Goal: Information Seeking & Learning: Learn about a topic

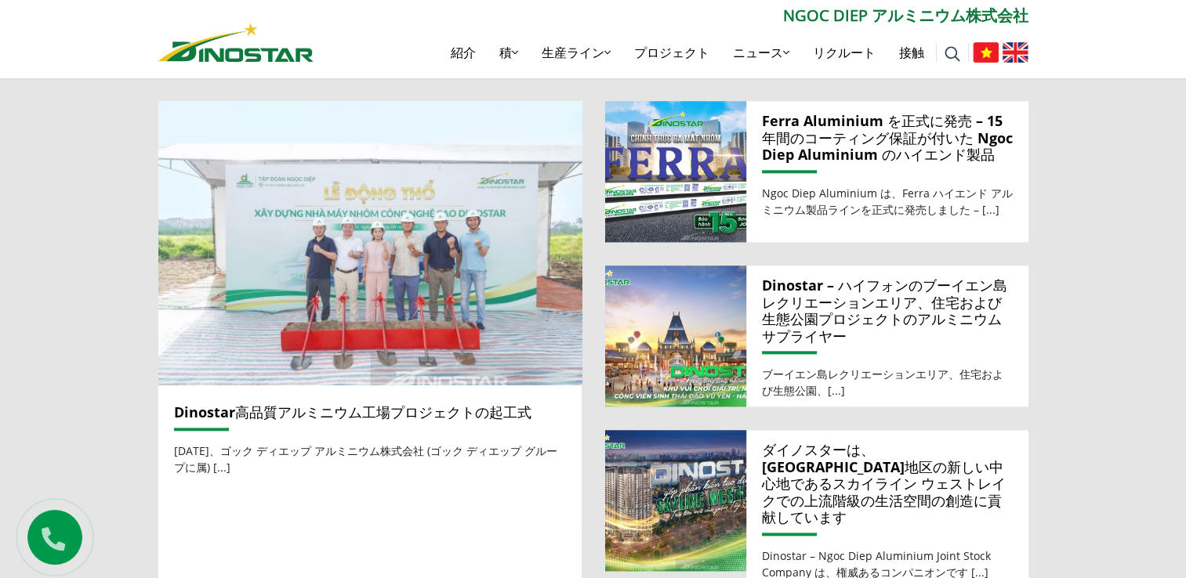
scroll to position [1646, 0]
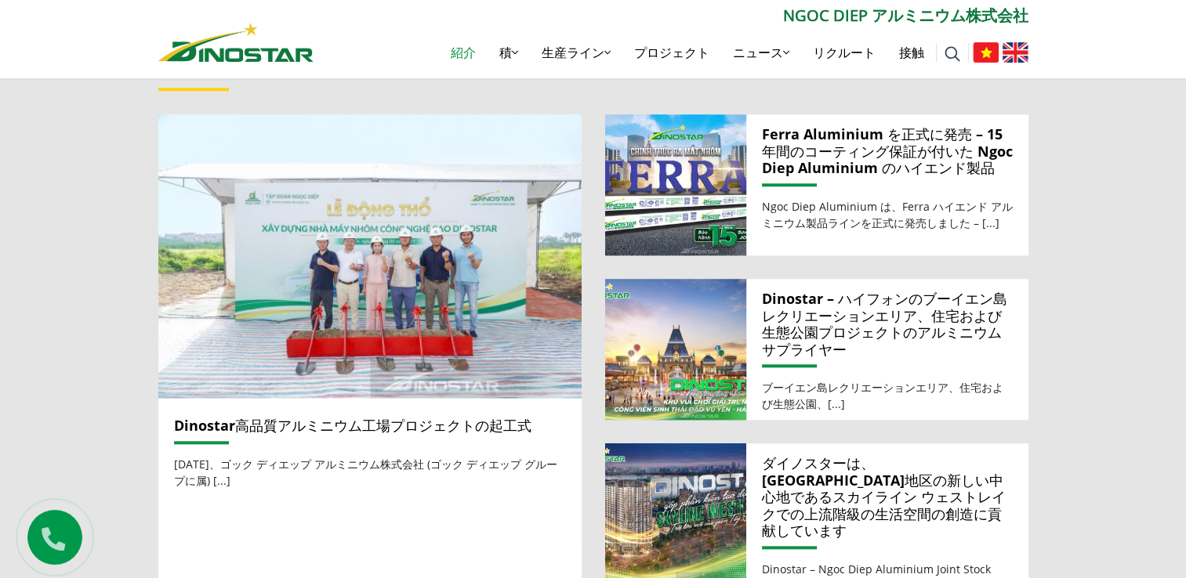
click at [450, 53] on link "紹介" at bounding box center [463, 52] width 49 height 50
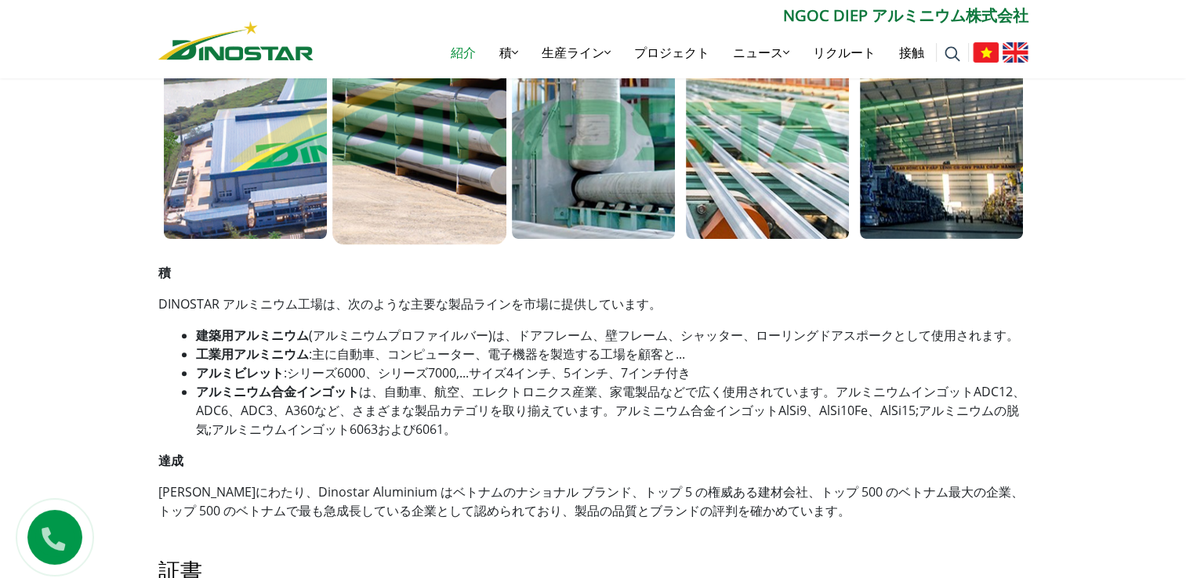
scroll to position [862, 0]
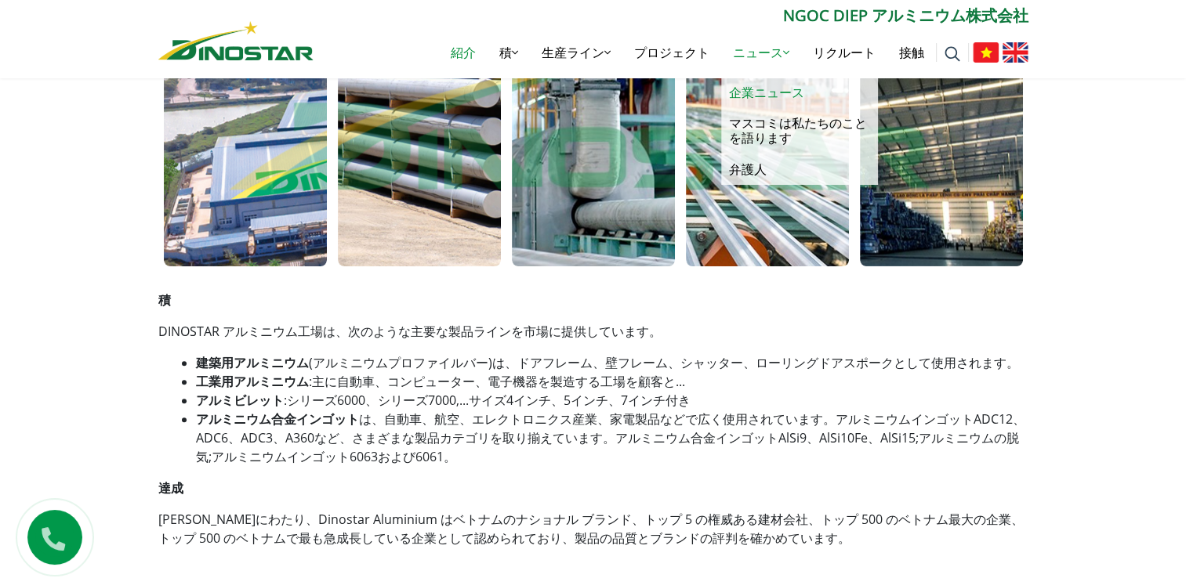
click at [770, 89] on link "企業ニュース" at bounding box center [799, 93] width 157 height 31
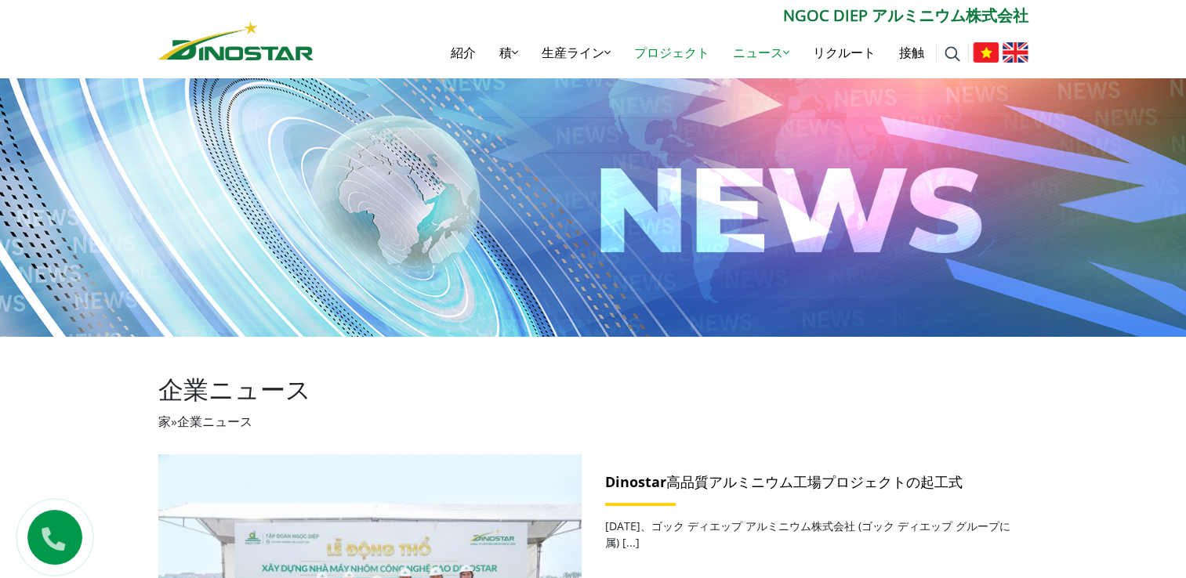
click at [677, 55] on link "プロジェクト" at bounding box center [671, 52] width 99 height 50
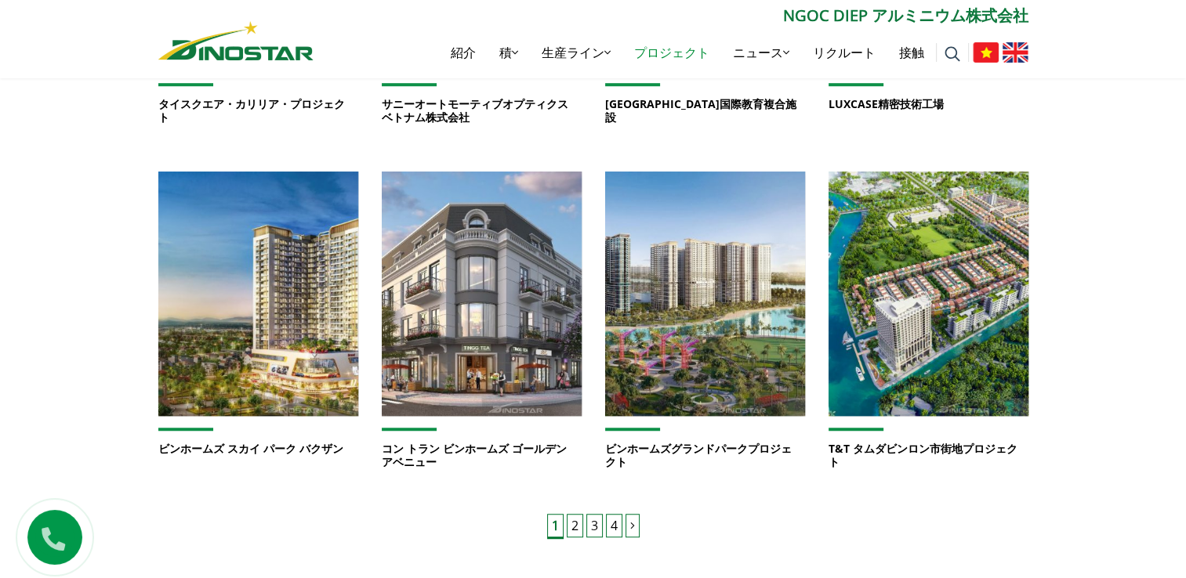
scroll to position [1254, 0]
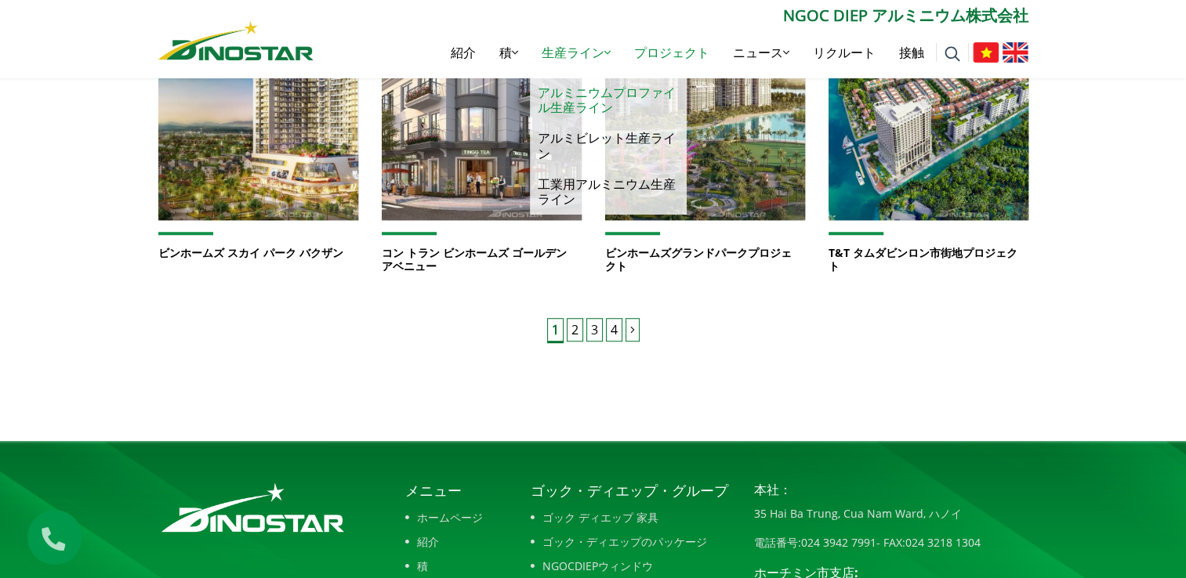
click at [581, 108] on link "アルミニウムプロファイル生産ライン" at bounding box center [608, 100] width 157 height 45
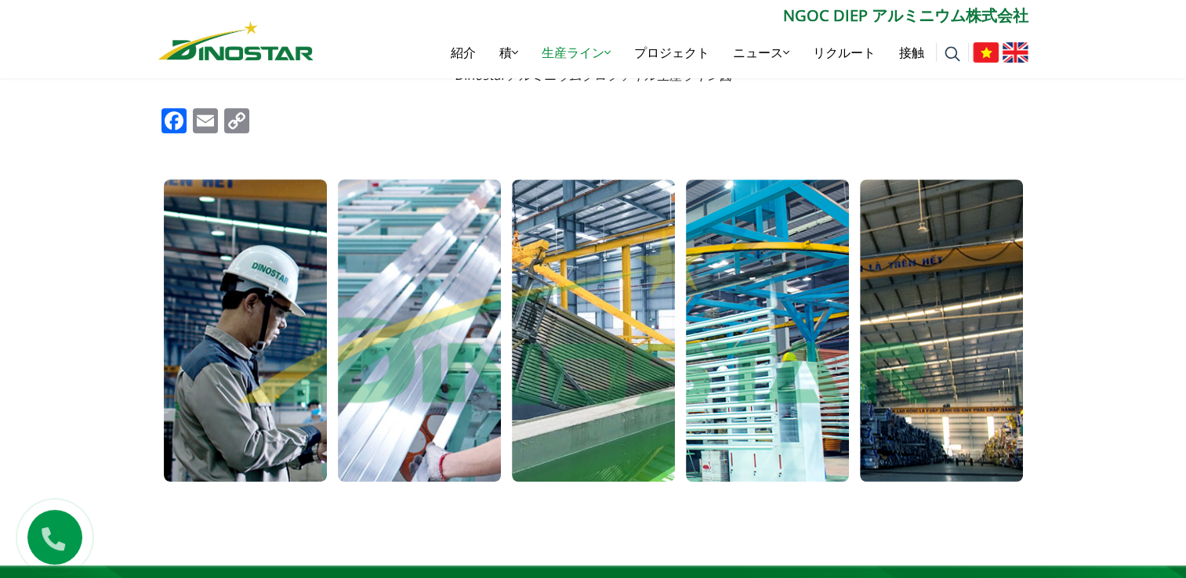
scroll to position [1019, 0]
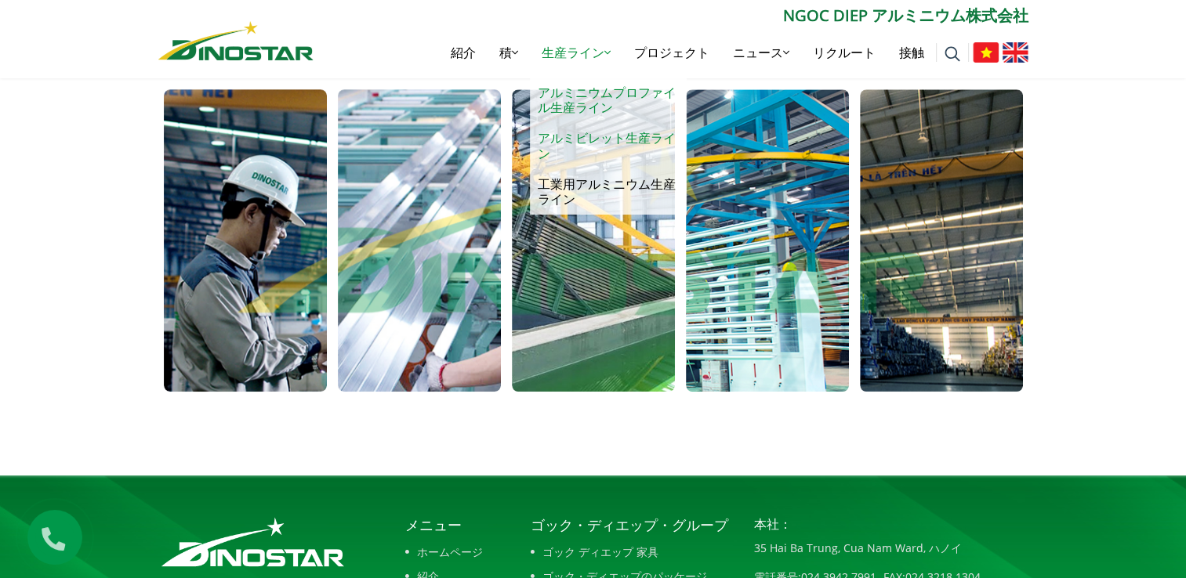
click at [579, 142] on link "アルミビレット生産ライン" at bounding box center [608, 145] width 157 height 45
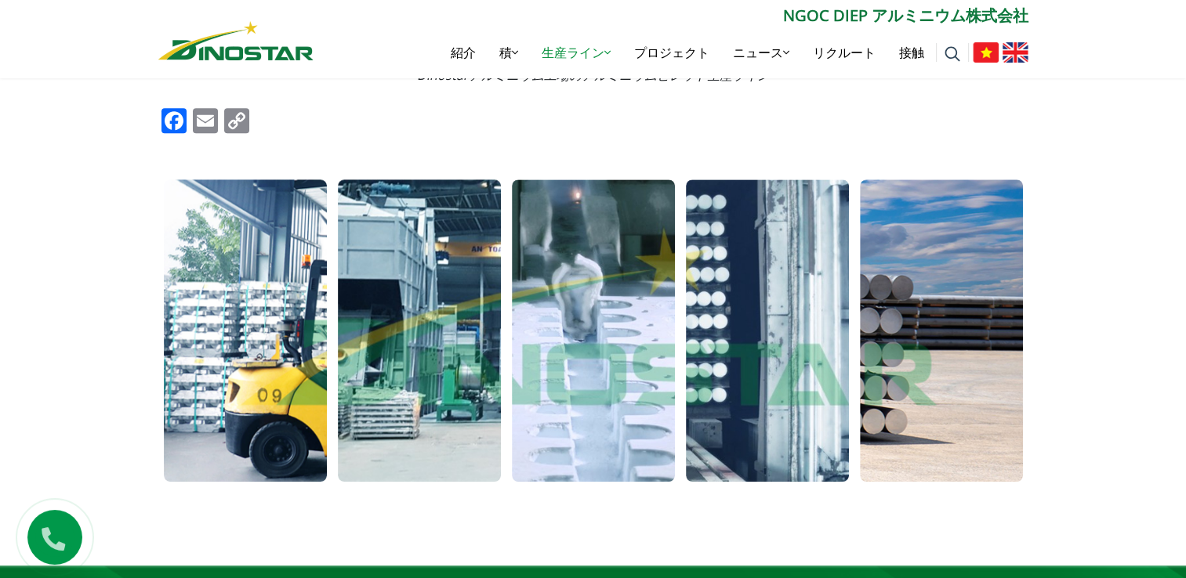
scroll to position [1254, 0]
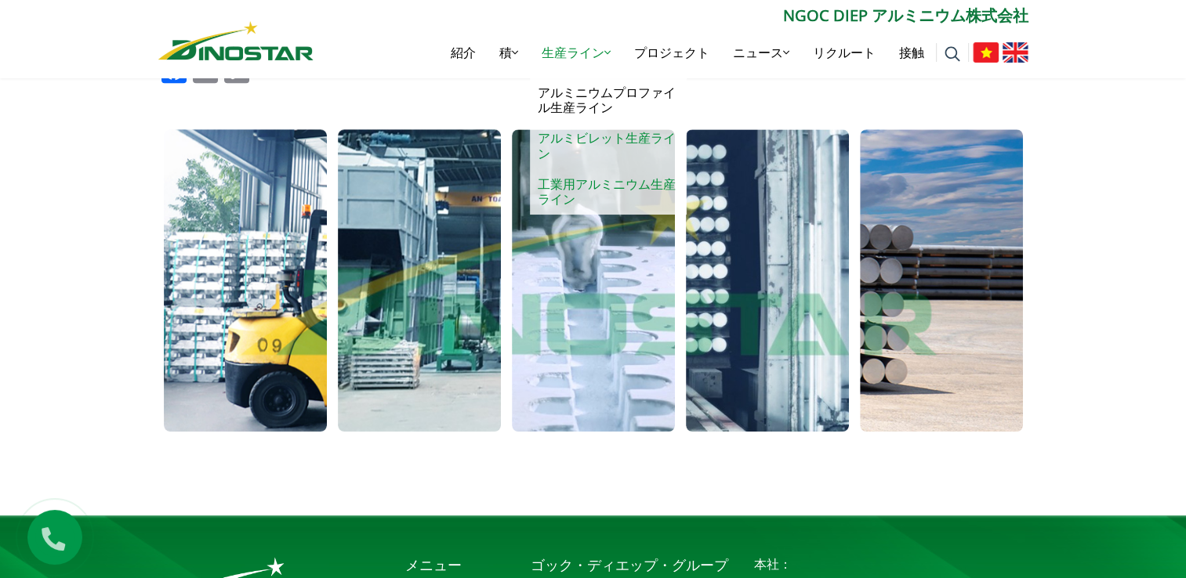
click at [596, 186] on link "工業用アルミニウム生産ライン" at bounding box center [608, 191] width 157 height 45
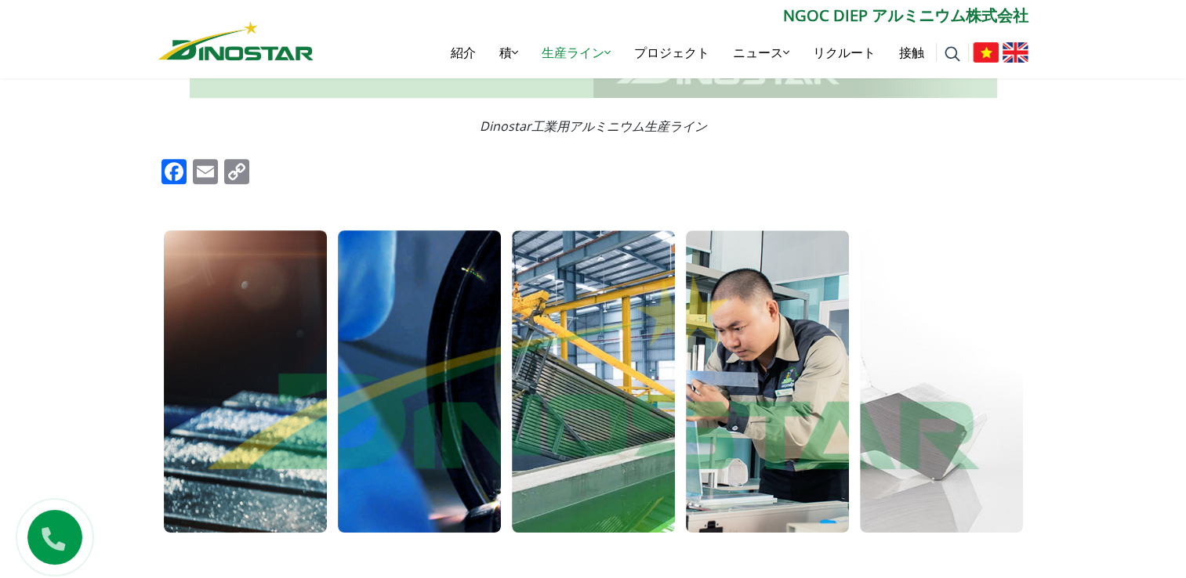
scroll to position [940, 0]
